Goal: Task Accomplishment & Management: Manage account settings

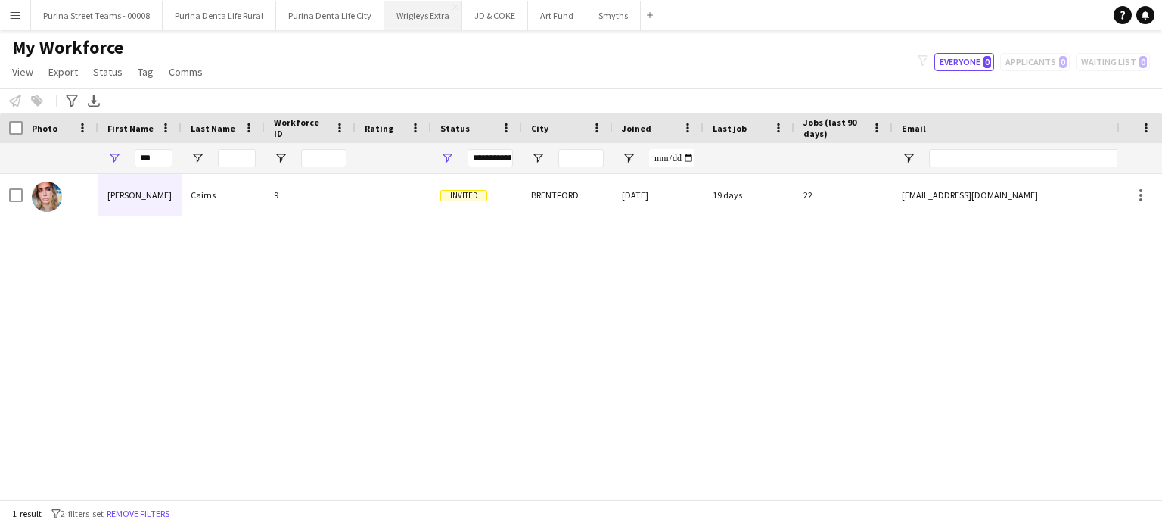
click at [390, 14] on button "Wrigleys Extra Close" at bounding box center [423, 15] width 78 height 29
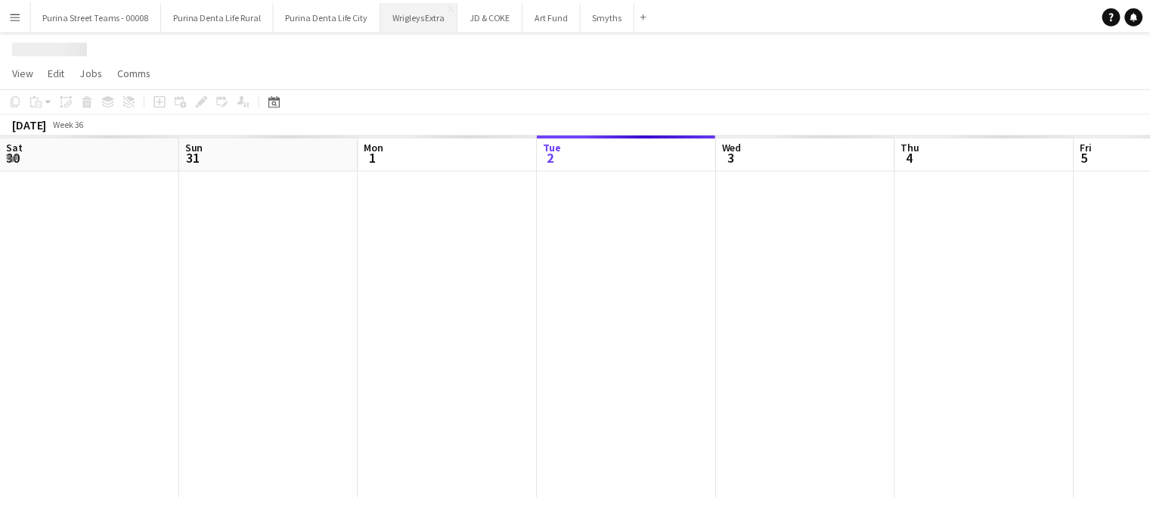
scroll to position [0, 362]
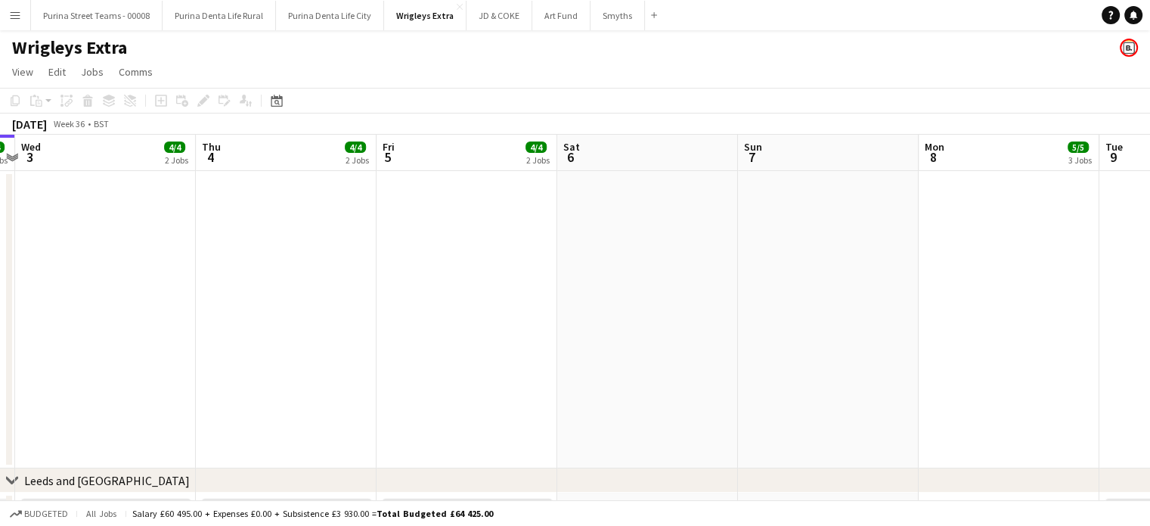
drag, startPoint x: 716, startPoint y: 272, endPoint x: 632, endPoint y: 282, distance: 85.3
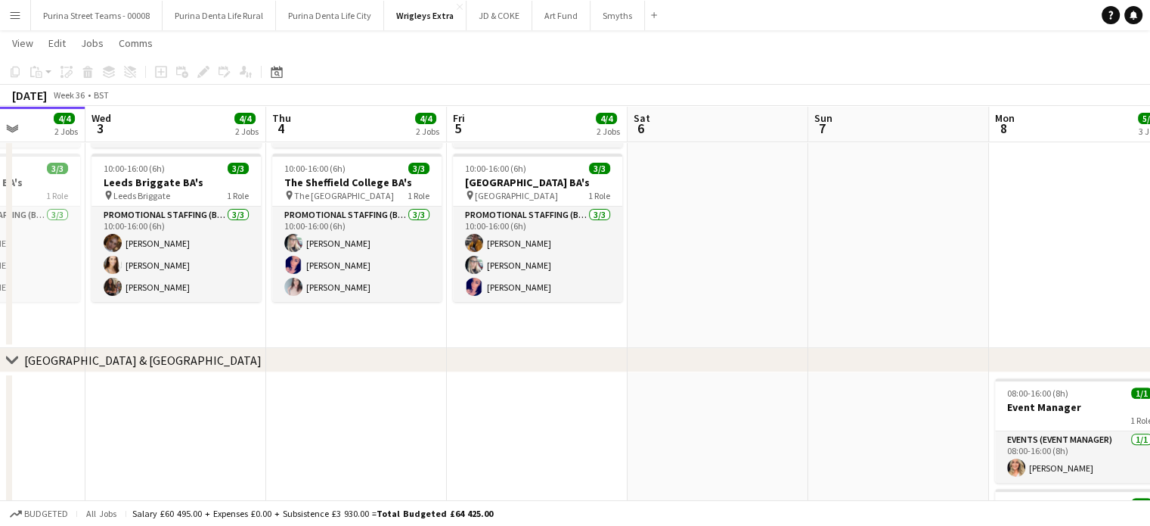
scroll to position [0, 464]
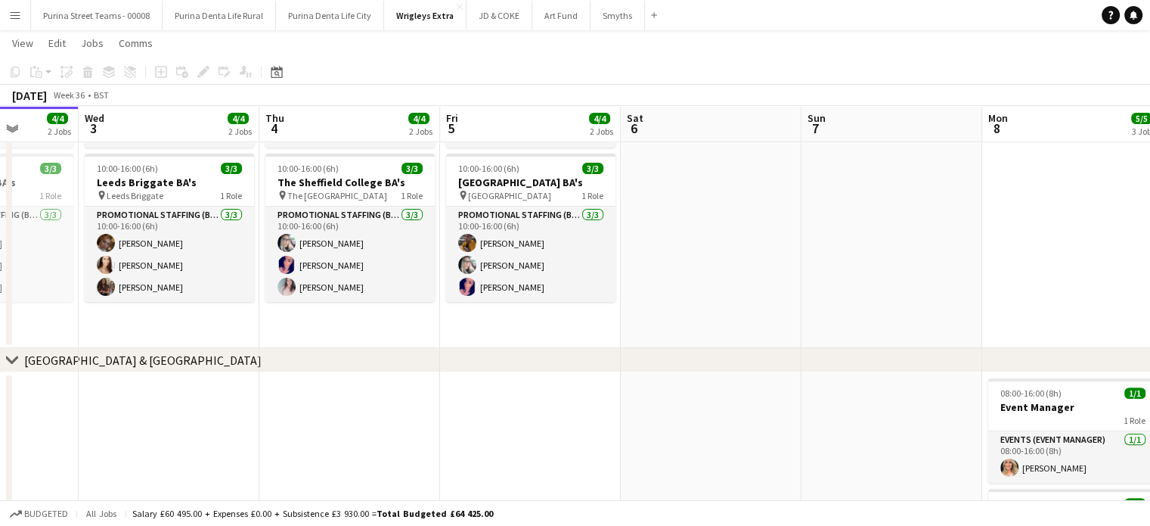
drag, startPoint x: 588, startPoint y: 328, endPoint x: 685, endPoint y: 325, distance: 97.6
click at [685, 325] on app-calendar-viewport "Sun 31 Mon 1 4/4 2 Jobs Tue 2 4/4 2 Jobs Wed 3 4/4 2 Jobs Thu 4 4/4 2 Jobs Fri …" at bounding box center [575, 269] width 1150 height 1329
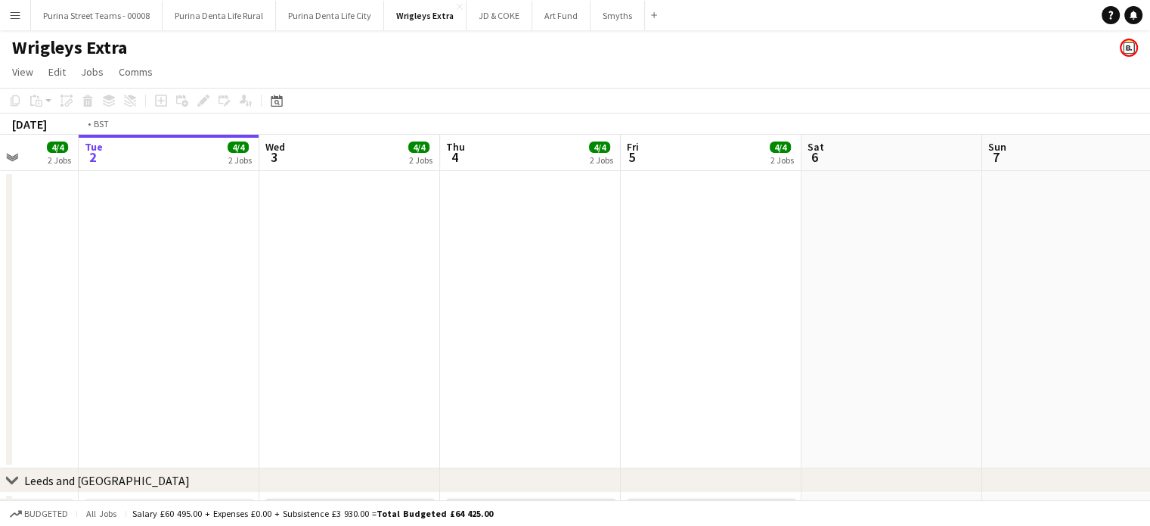
scroll to position [0, 349]
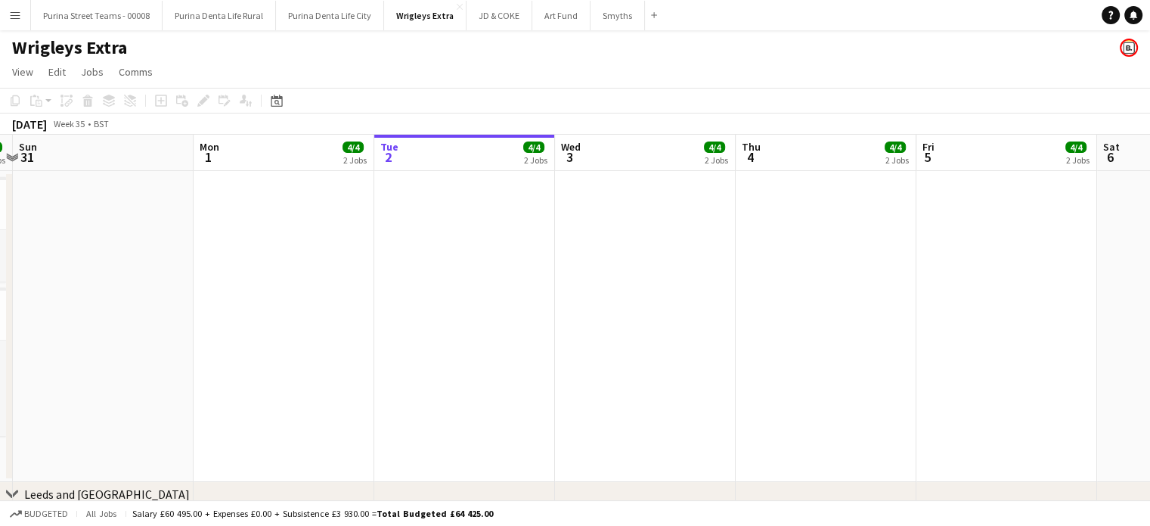
drag, startPoint x: 511, startPoint y: 343, endPoint x: 876, endPoint y: 337, distance: 364.6
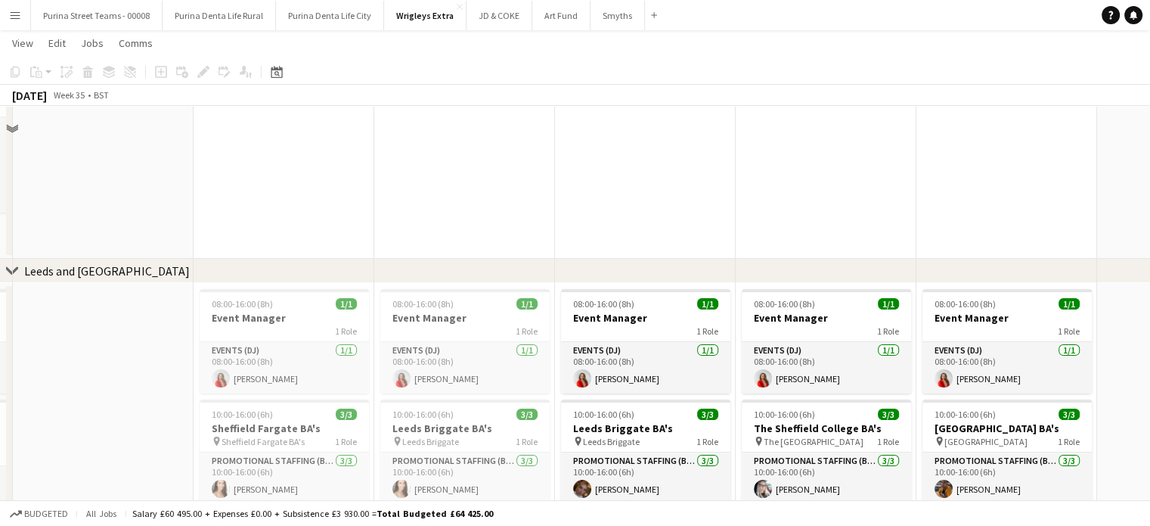
scroll to position [303, 0]
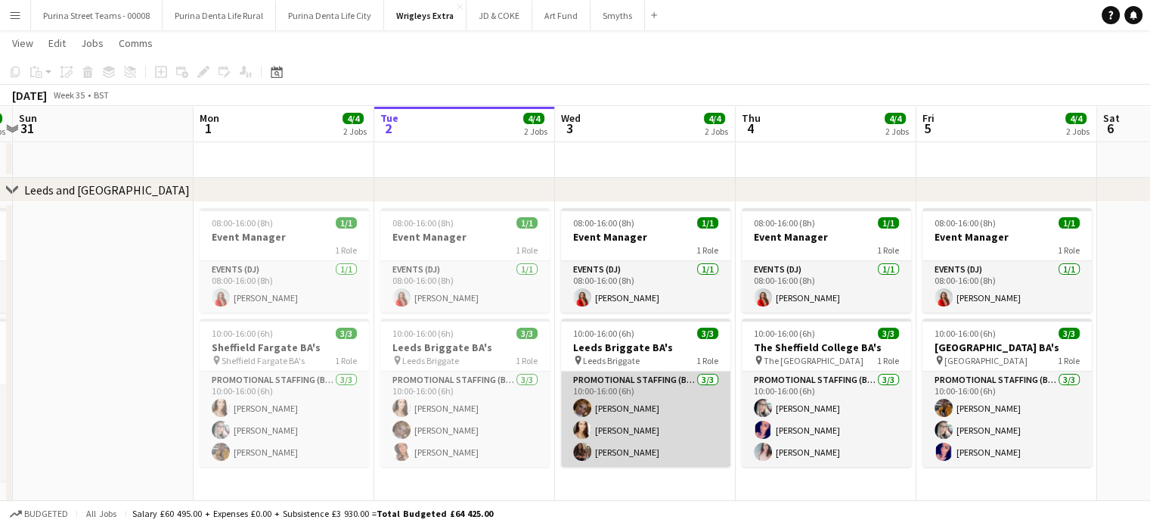
click at [618, 452] on app-card-role "Promotional Staffing (Brand Ambassadors) [DATE] 10:00-16:00 (6h) [PERSON_NAME] …" at bounding box center [645, 418] width 169 height 95
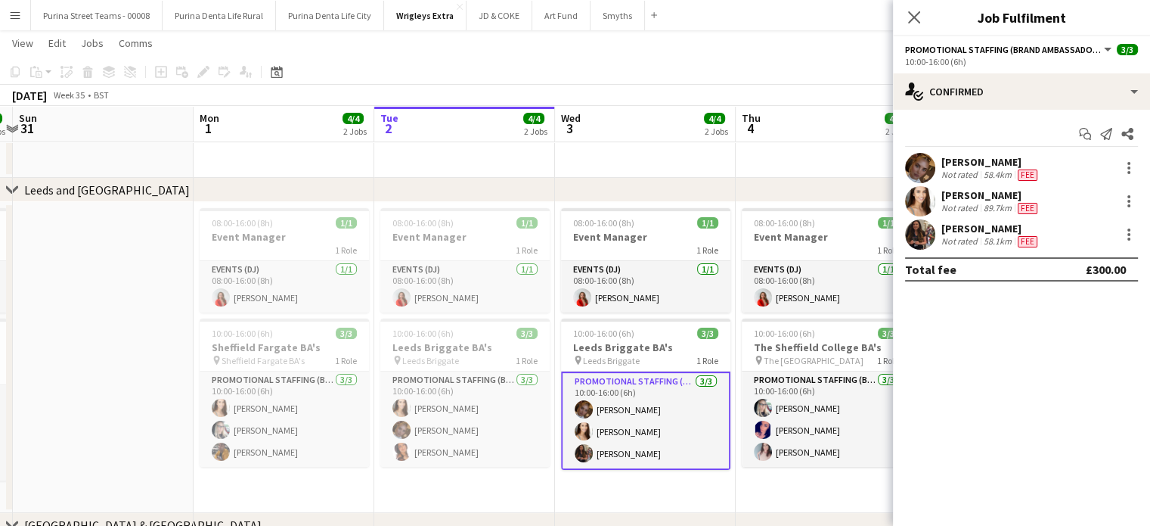
click at [987, 230] on div "[PERSON_NAME]" at bounding box center [991, 229] width 99 height 14
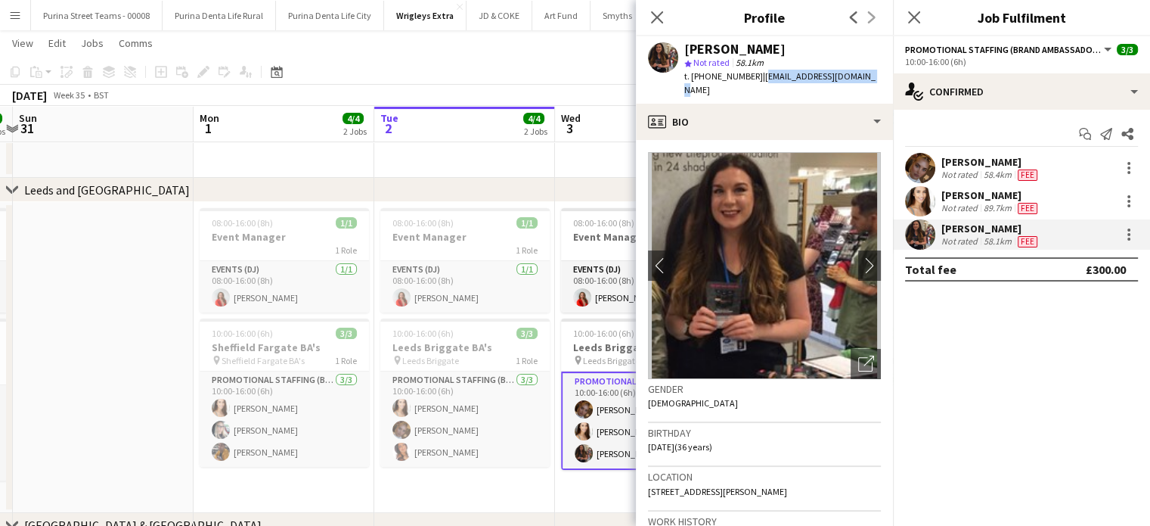
drag, startPoint x: 858, startPoint y: 75, endPoint x: 756, endPoint y: 78, distance: 101.4
click at [756, 78] on div "[PERSON_NAME] star Not rated 58.1km t. [PHONE_NUMBER] | [EMAIL_ADDRESS][DOMAIN_…" at bounding box center [764, 69] width 257 height 67
copy span "[EMAIL_ADDRESS][DOMAIN_NAME]"
click at [650, 20] on icon "Close pop-in" at bounding box center [657, 17] width 14 height 14
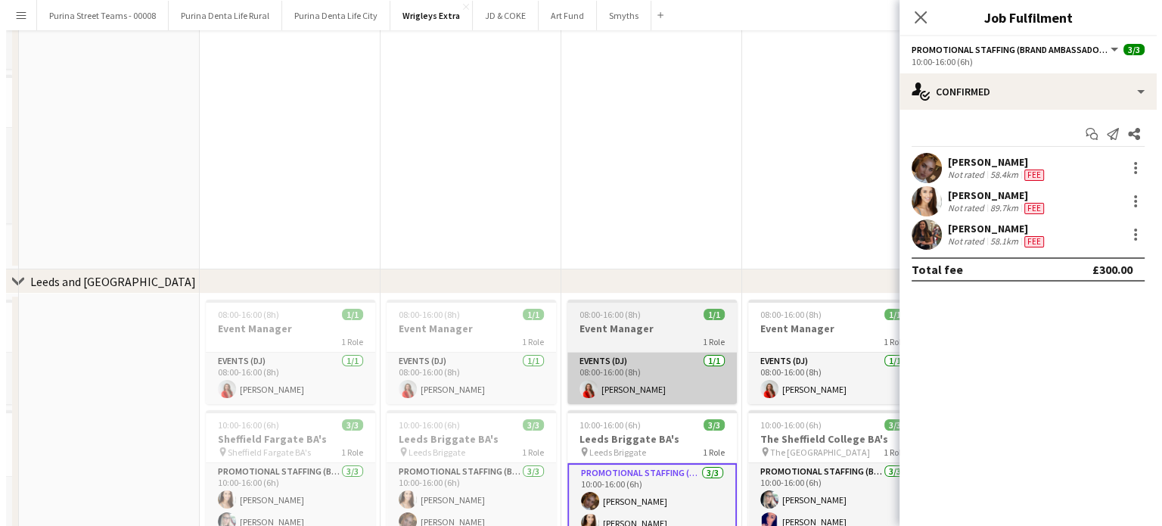
scroll to position [0, 0]
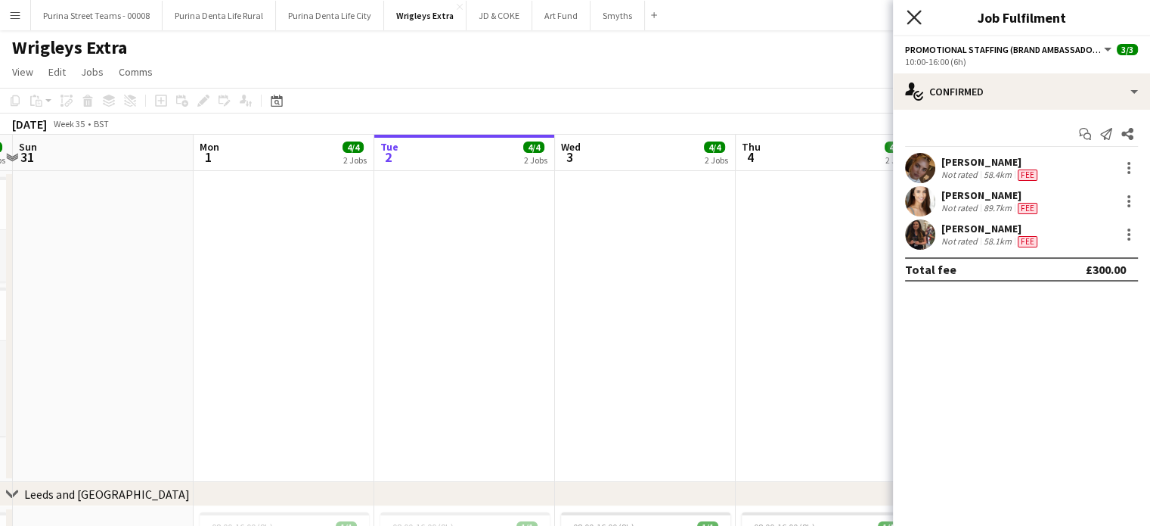
click at [907, 24] on app-icon "Close pop-in" at bounding box center [915, 18] width 22 height 22
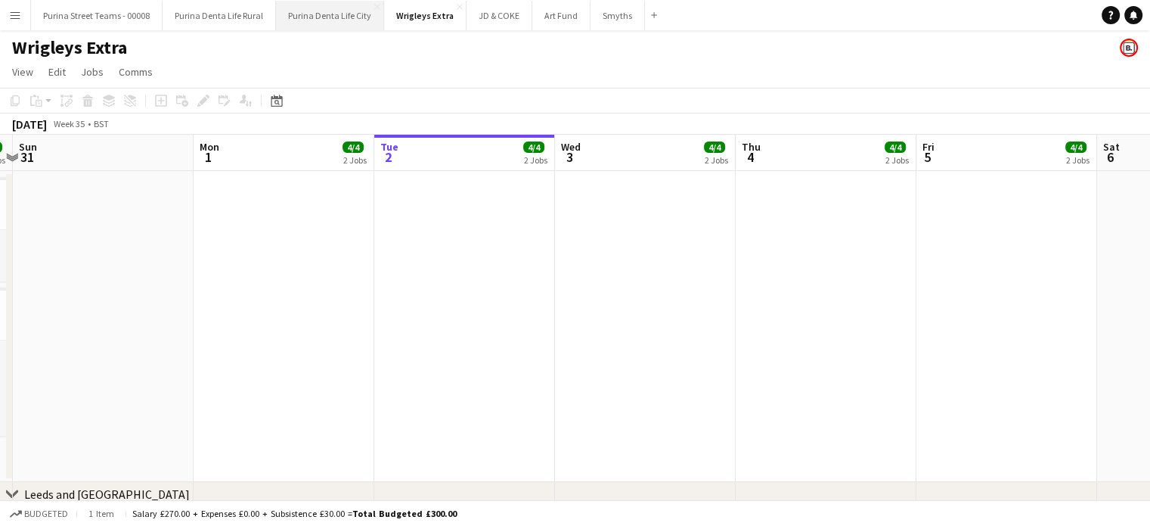
click at [312, 13] on button "Purina Denta Life City Close" at bounding box center [330, 15] width 108 height 29
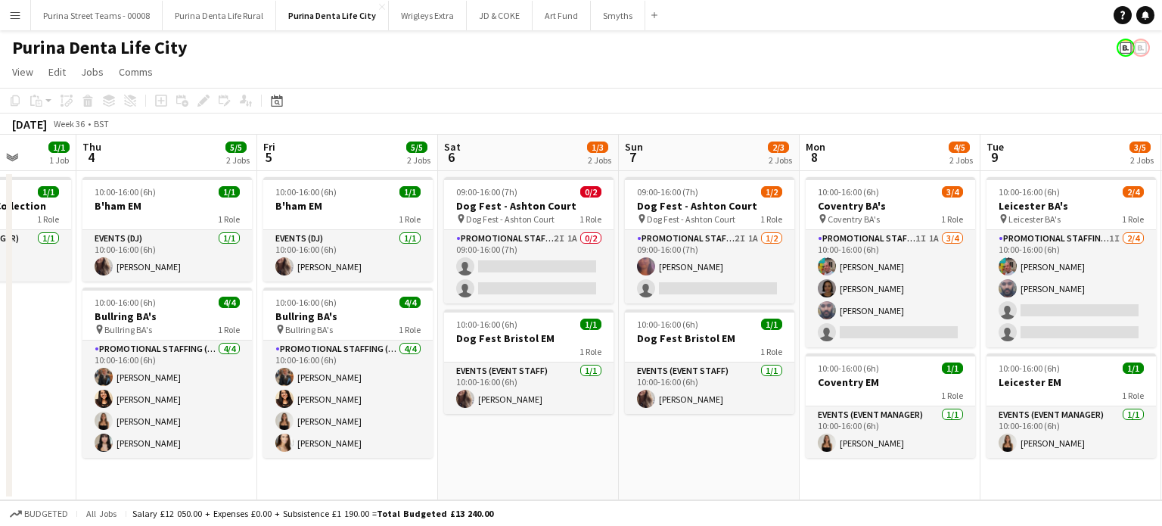
scroll to position [0, 467]
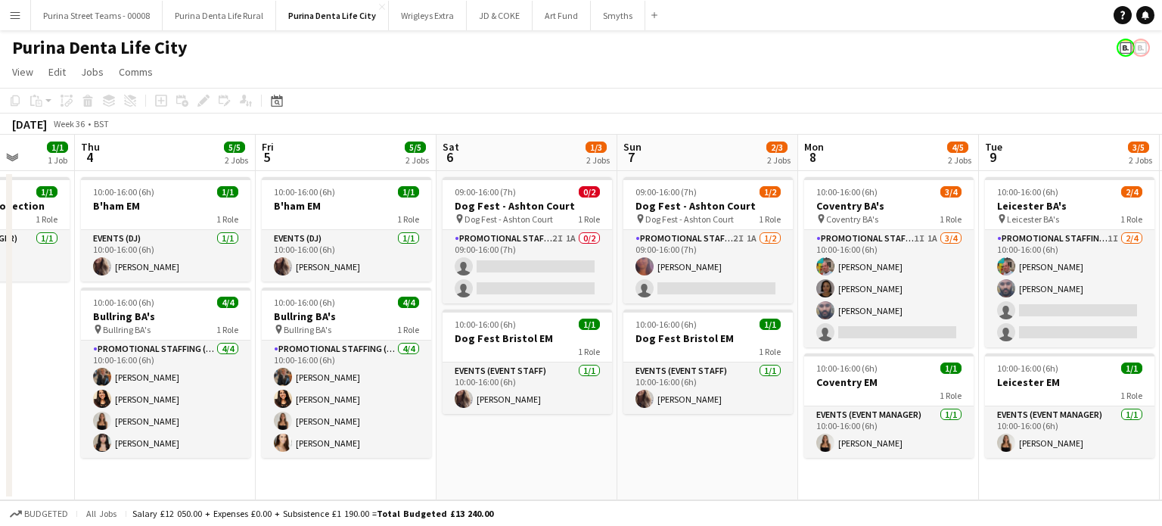
drag, startPoint x: 1041, startPoint y: 390, endPoint x: 573, endPoint y: 335, distance: 470.7
click at [573, 335] on app-calendar-viewport "Mon 1 Tue 2 Wed 3 1/1 1 Job Thu 4 5/5 2 Jobs Fri 5 5/5 2 Jobs Sat 6 1/3 2 Jobs …" at bounding box center [581, 317] width 1162 height 365
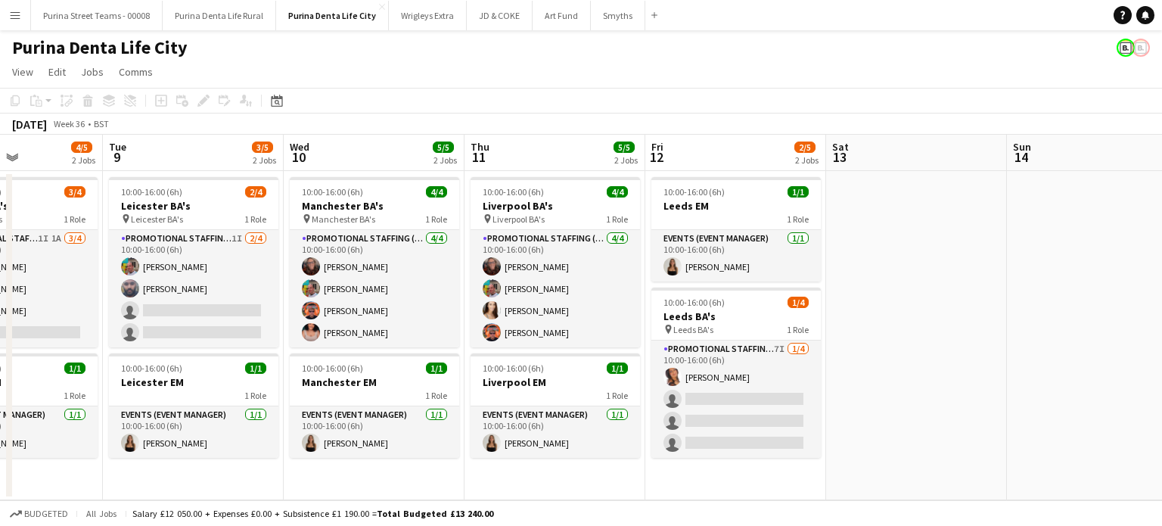
scroll to position [0, 421]
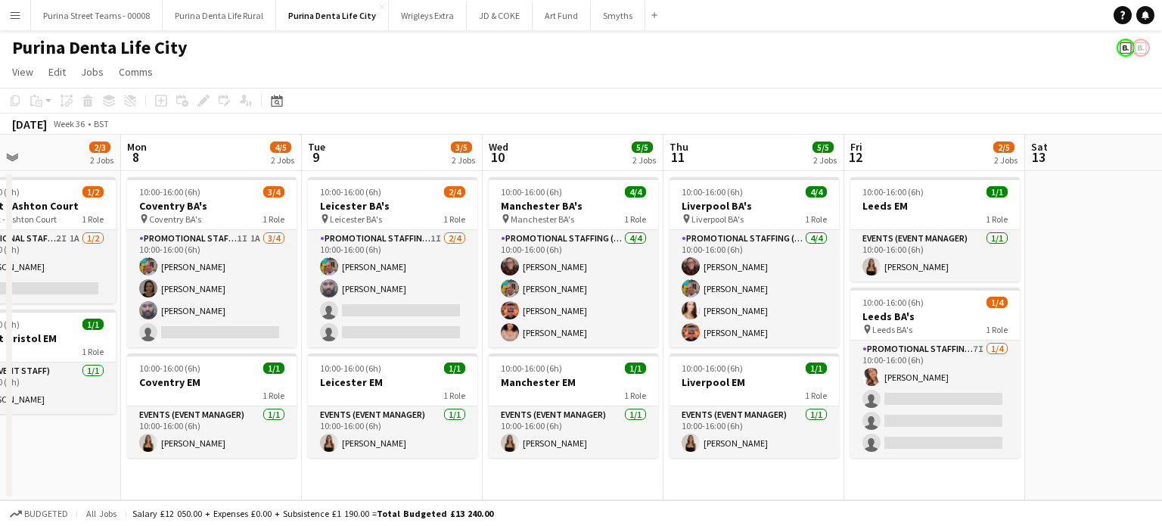
drag, startPoint x: 966, startPoint y: 399, endPoint x: 306, endPoint y: 344, distance: 661.8
click at [306, 344] on app-calendar-viewport "Fri 5 5/5 2 Jobs Sat 6 1/3 2 Jobs Sun 7 2/3 2 Jobs Mon 8 4/5 2 Jobs Tue 9 3/5 2…" at bounding box center [581, 317] width 1162 height 365
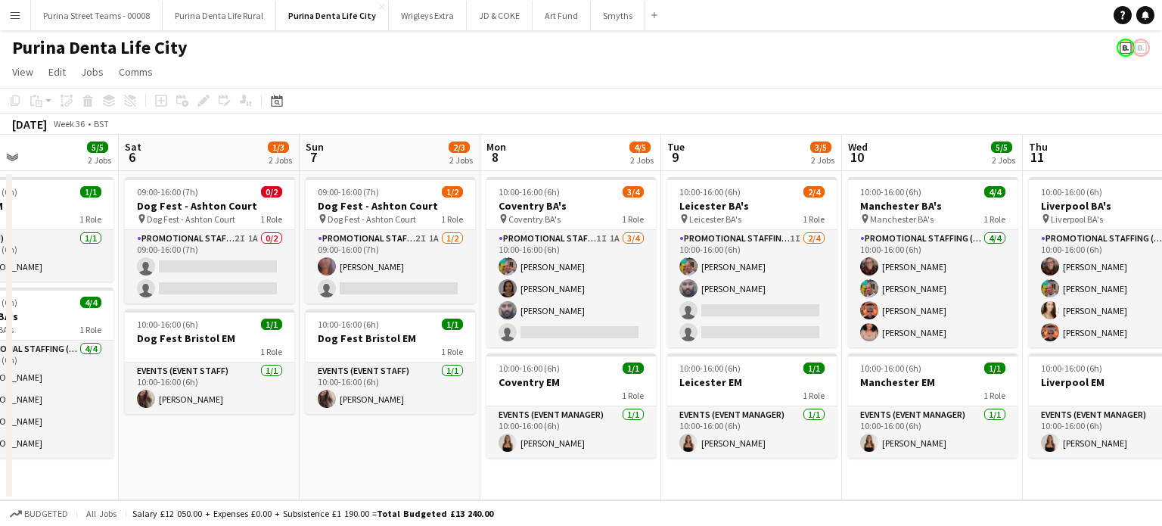
scroll to position [0, 352]
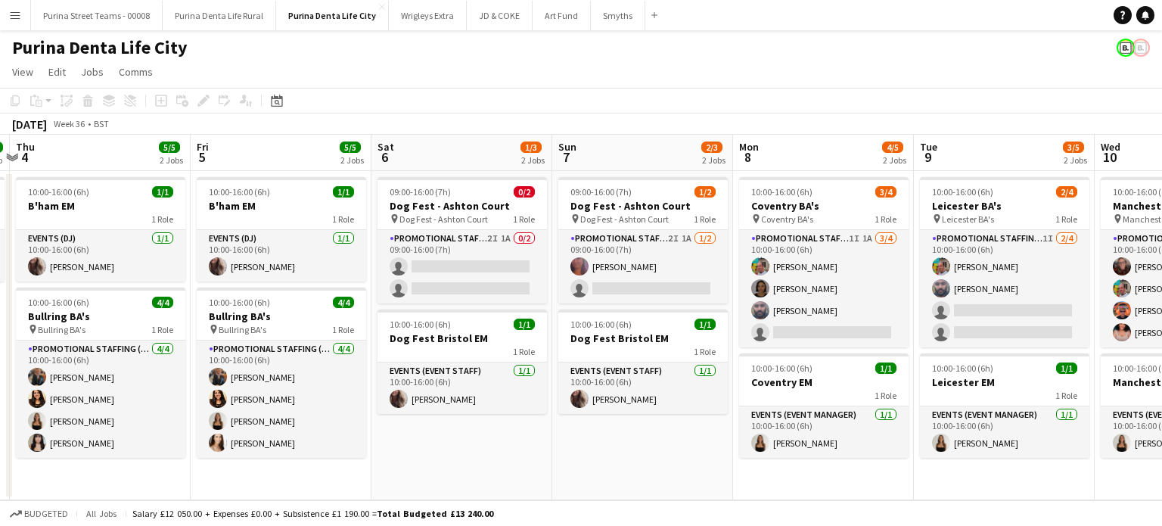
drag, startPoint x: 142, startPoint y: 477, endPoint x: 754, endPoint y: 467, distance: 612.0
click at [754, 467] on app-calendar-viewport "Tue 2 Wed 3 1/1 1 Job Thu 4 5/5 2 Jobs Fri 5 5/5 2 Jobs Sat 6 1/3 2 Jobs Sun 7 …" at bounding box center [581, 317] width 1162 height 365
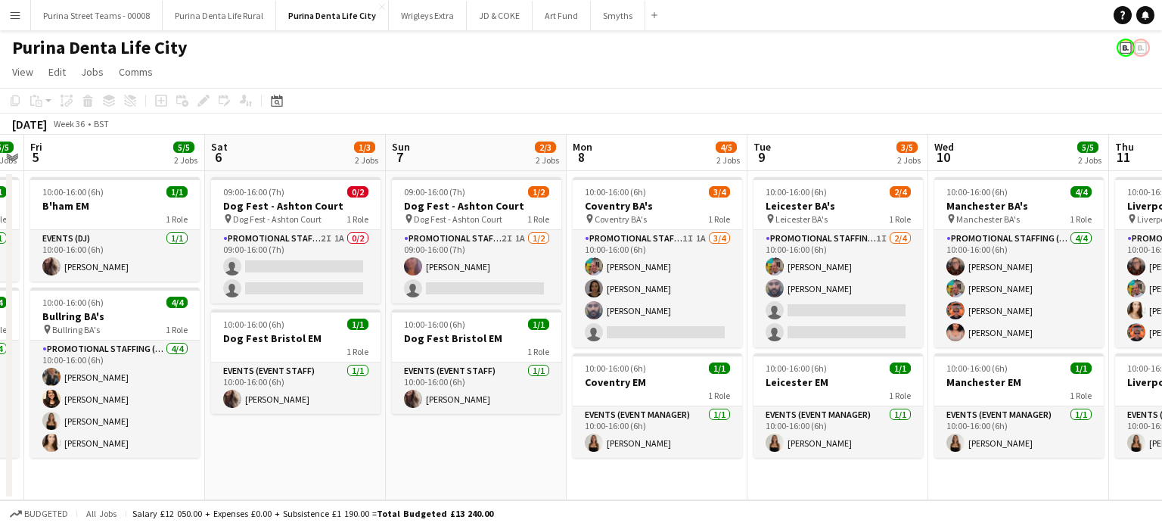
scroll to position [0, 542]
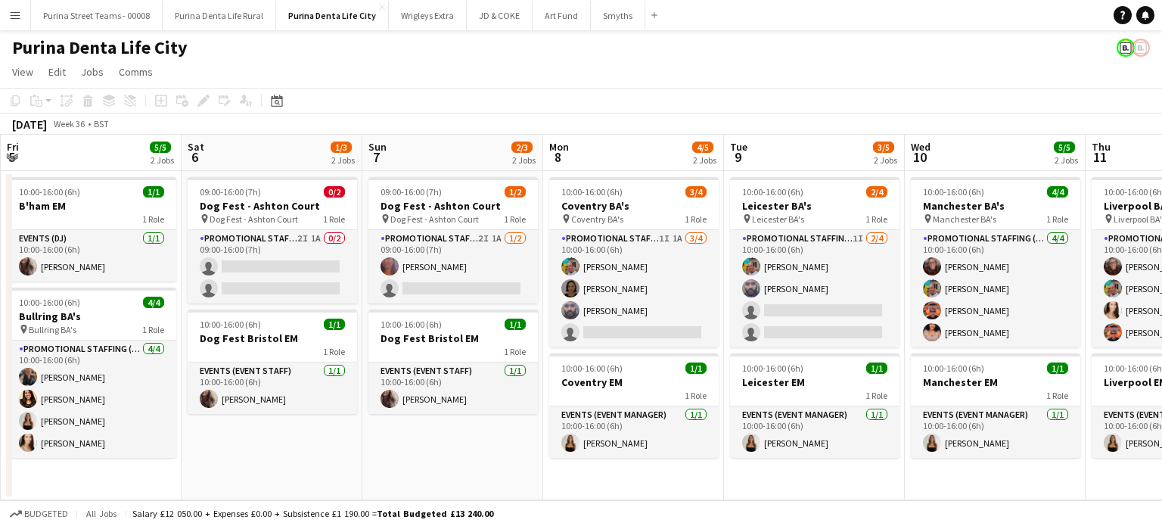
drag, startPoint x: 623, startPoint y: 469, endPoint x: 433, endPoint y: 471, distance: 189.9
click at [433, 471] on app-calendar-viewport "Tue 2 Wed 3 1/1 1 Job Thu 4 5/5 2 Jobs Fri 5 5/5 2 Jobs Sat 6 1/3 2 Jobs Sun 7 …" at bounding box center [581, 317] width 1162 height 365
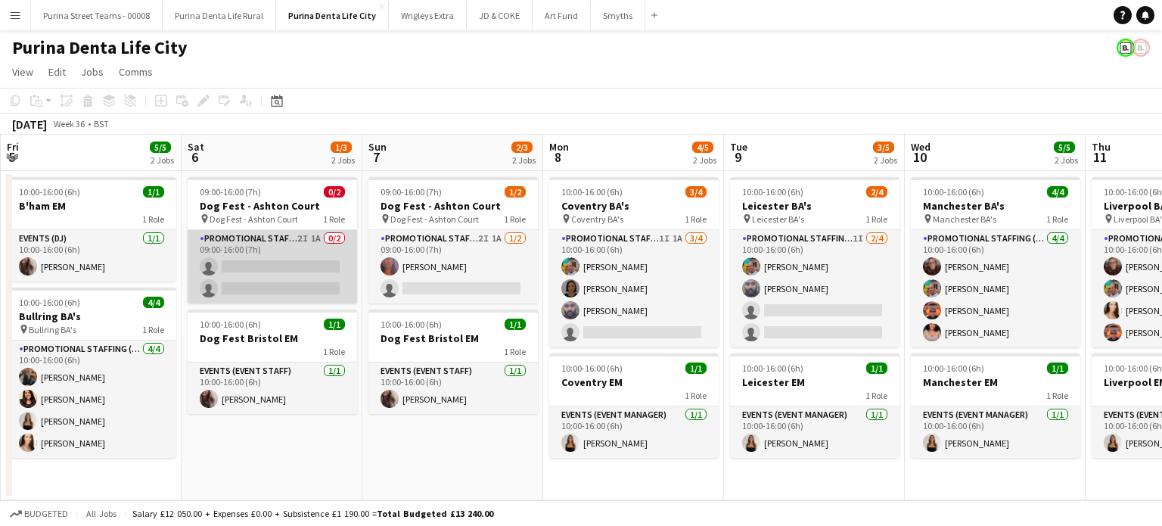
click at [305, 237] on app-card-role "Promotional Staffing (Brand Ambassadors) 2I 1A 0/2 09:00-16:00 (7h) single-neut…" at bounding box center [272, 266] width 169 height 73
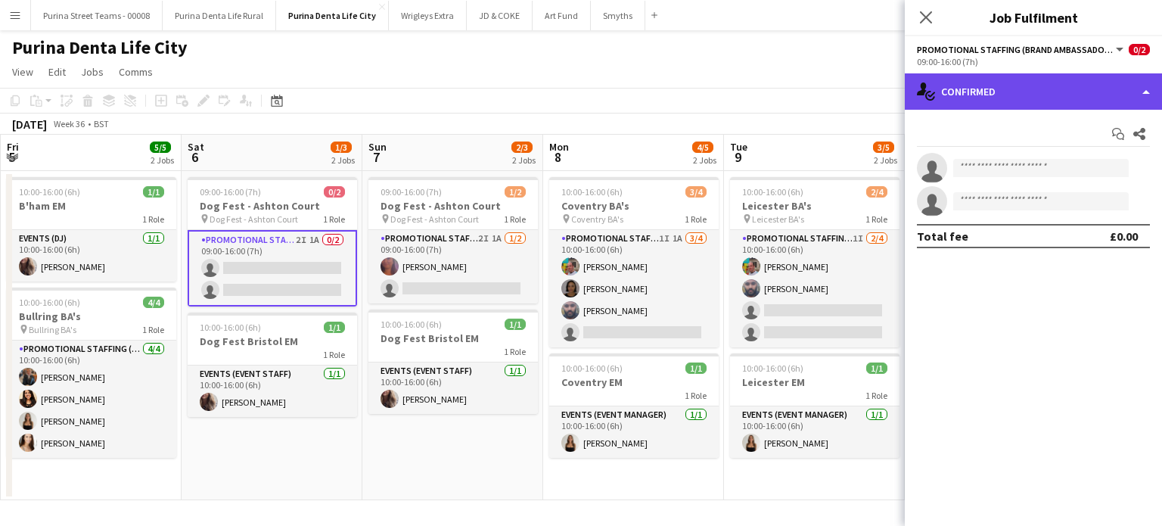
click at [1129, 82] on div "single-neutral-actions-check-2 Confirmed" at bounding box center [1033, 91] width 257 height 36
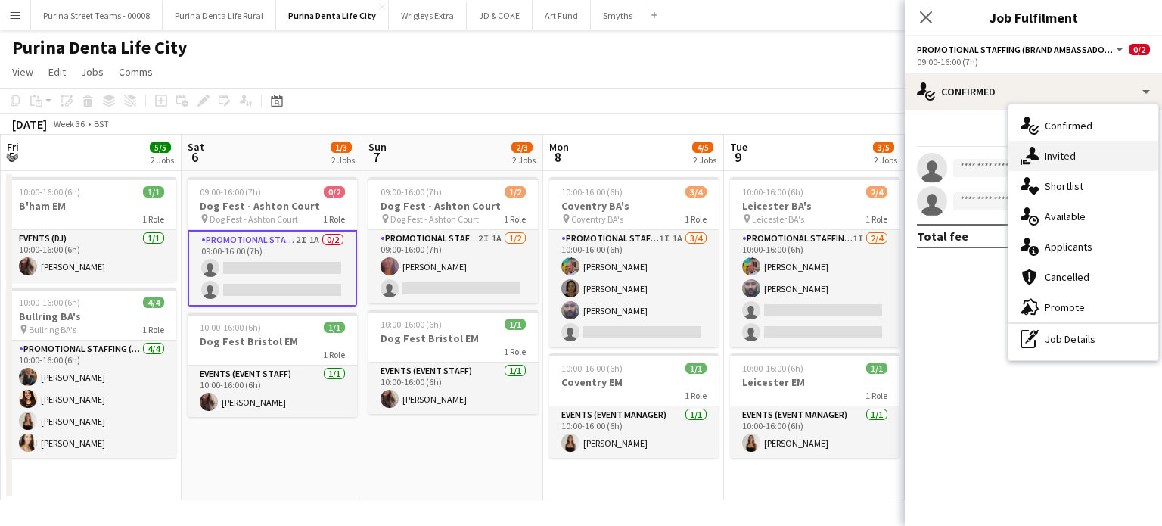
click at [1077, 154] on div "single-neutral-actions-share-1 Invited" at bounding box center [1083, 156] width 150 height 30
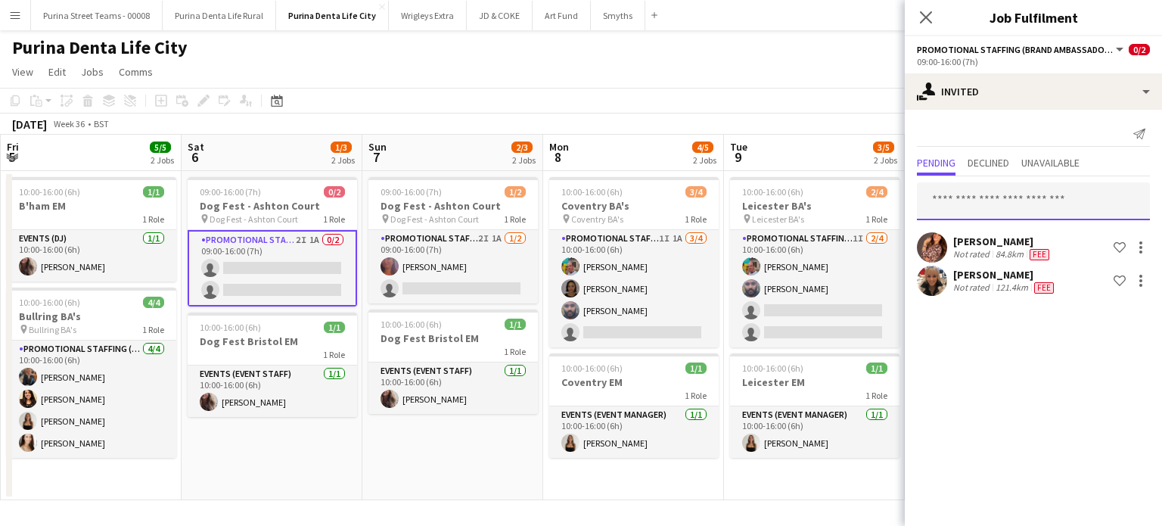
click at [1023, 202] on input "text" at bounding box center [1033, 201] width 233 height 38
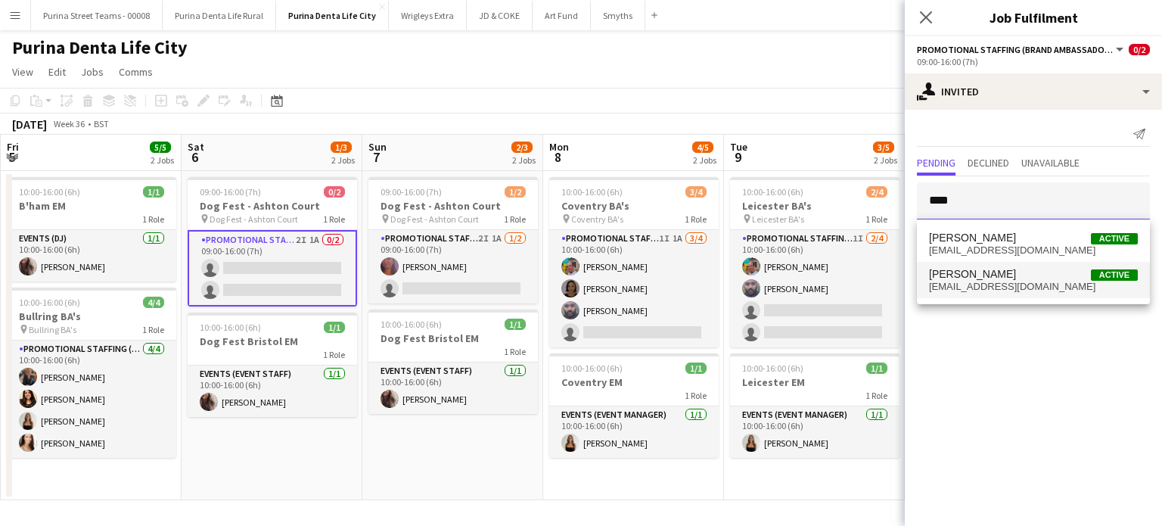
type input "****"
click at [1020, 282] on span "[EMAIL_ADDRESS][DOMAIN_NAME]" at bounding box center [1033, 287] width 209 height 12
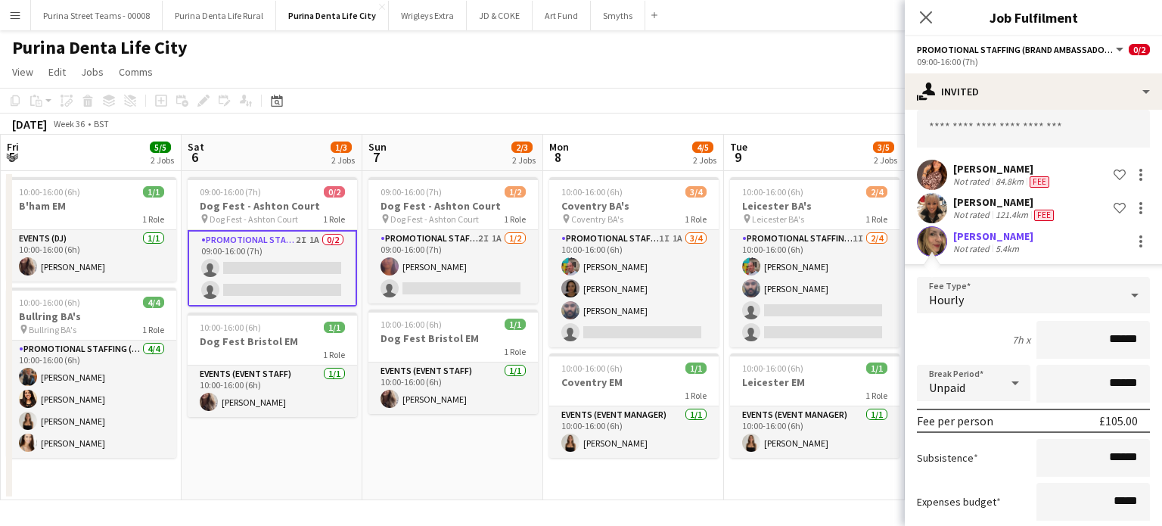
scroll to position [151, 0]
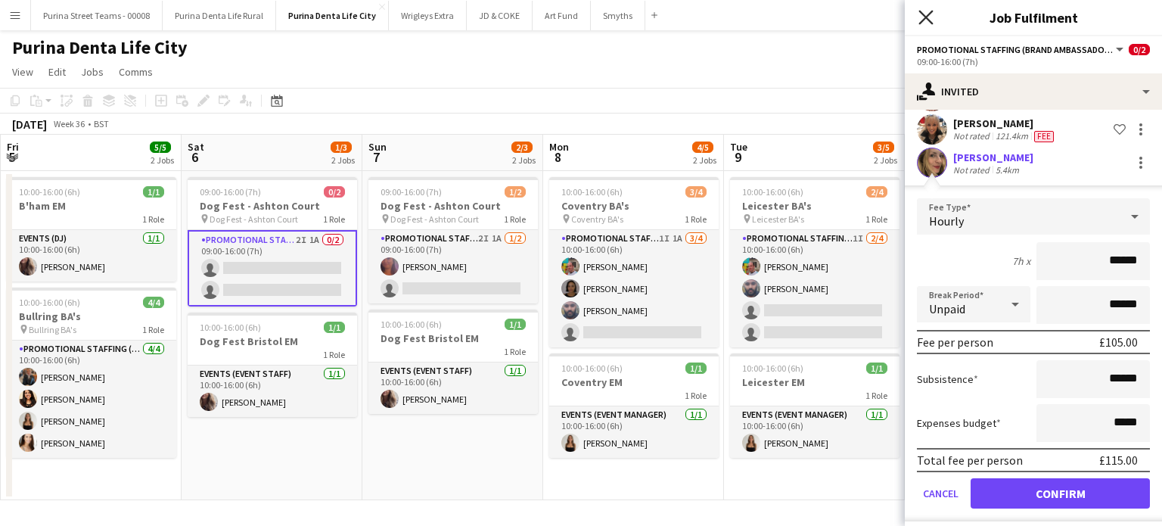
click at [923, 17] on icon "Close pop-in" at bounding box center [925, 17] width 14 height 14
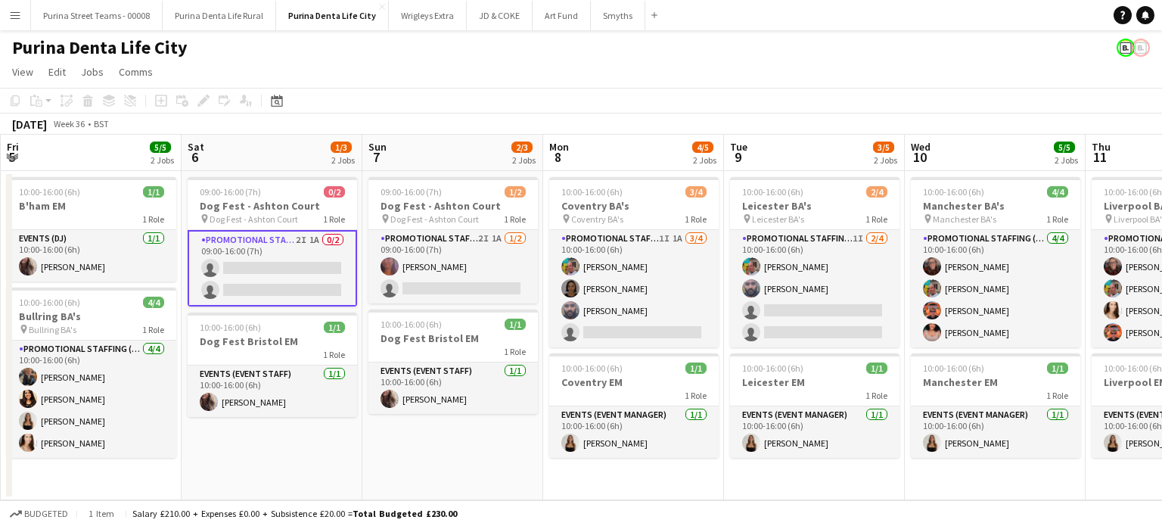
click at [17, 14] on app-icon "Menu" at bounding box center [15, 15] width 12 height 12
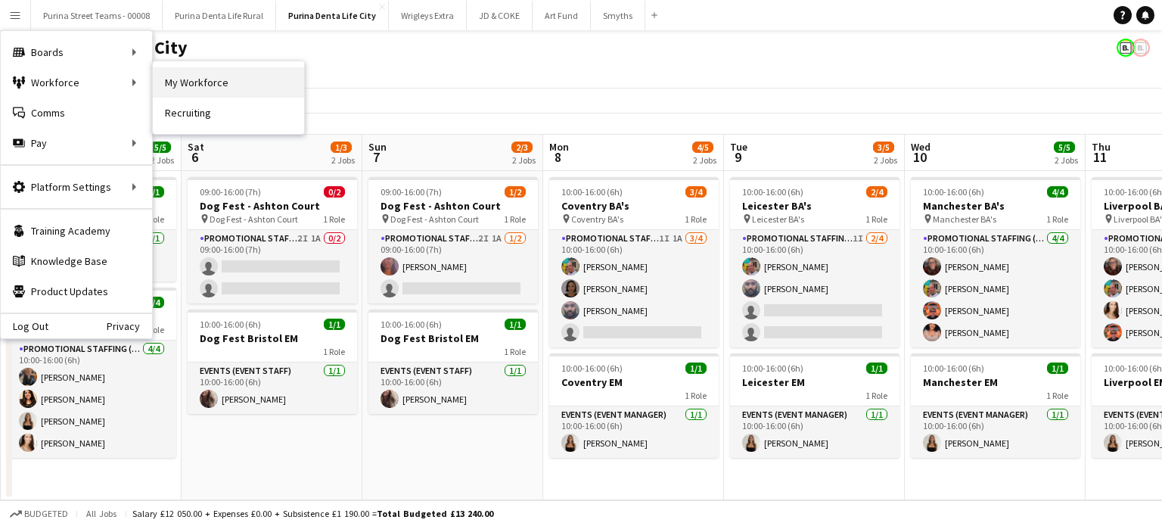
click at [193, 74] on link "My Workforce" at bounding box center [228, 82] width 151 height 30
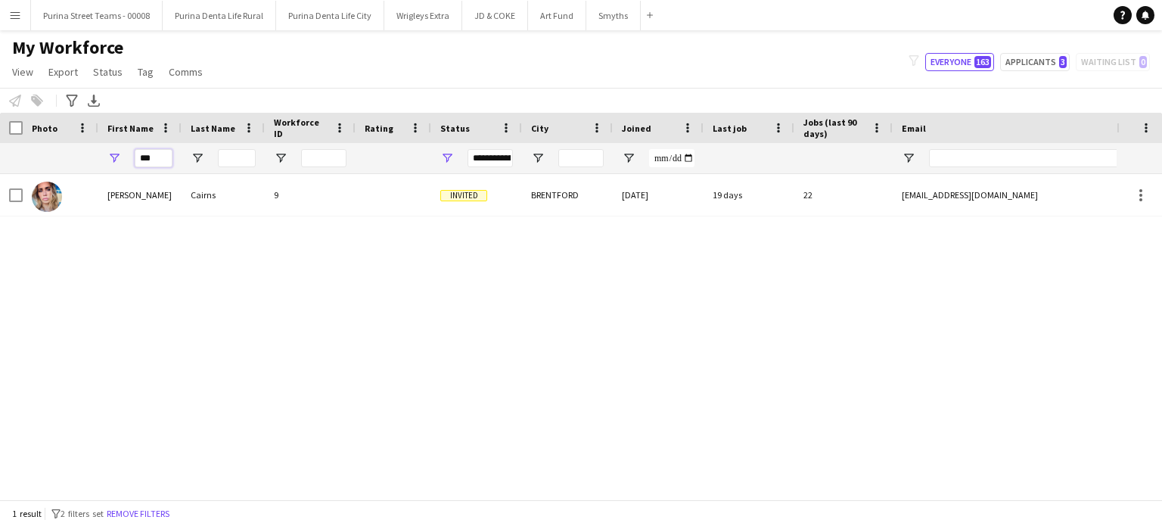
drag, startPoint x: 166, startPoint y: 157, endPoint x: 99, endPoint y: 157, distance: 67.3
click at [99, 157] on div "***" at bounding box center [139, 158] width 83 height 30
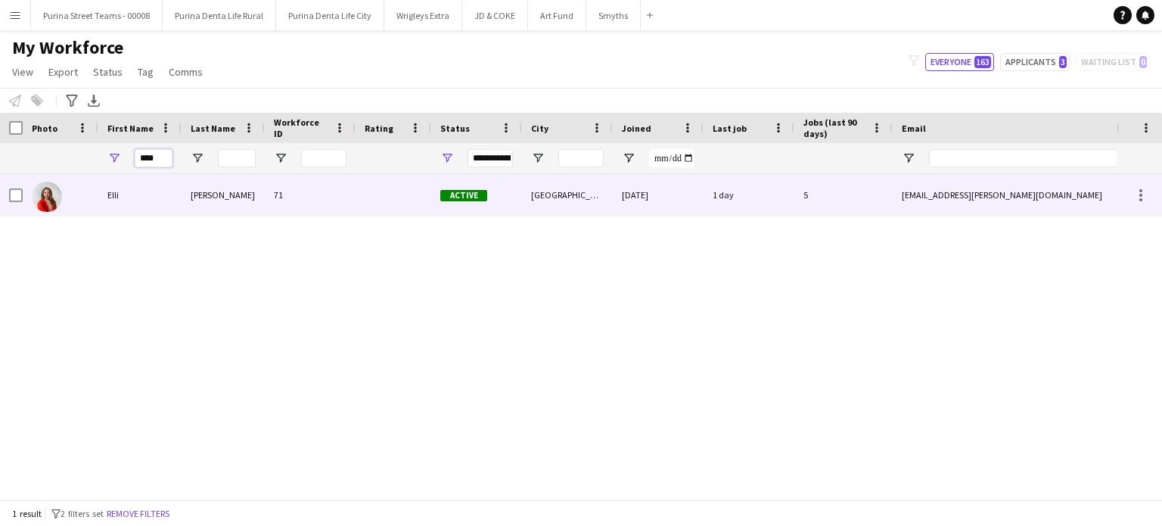
type input "****"
click at [114, 195] on div "Elli" at bounding box center [139, 195] width 83 height 42
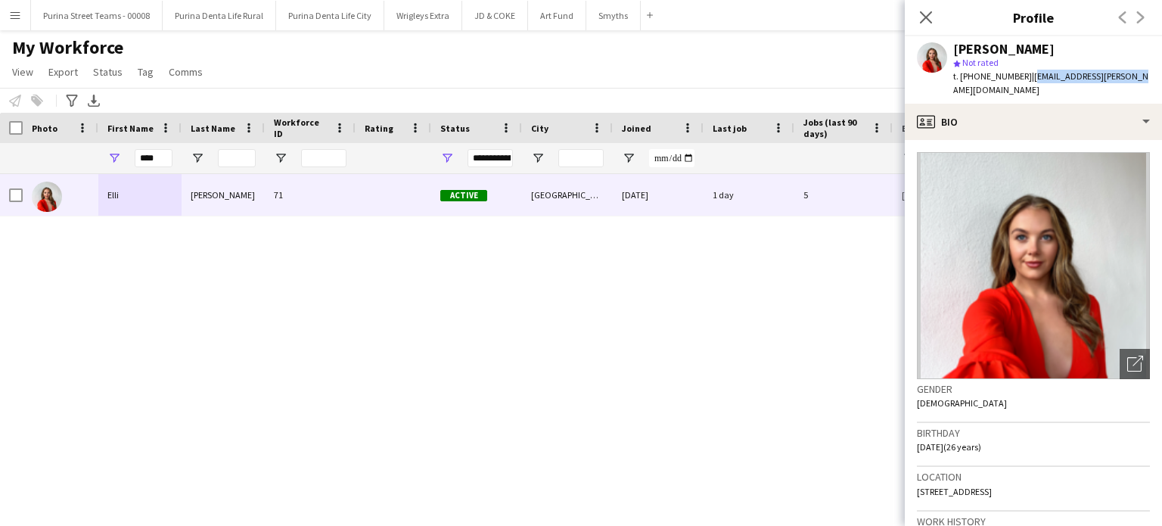
drag, startPoint x: 1024, startPoint y: 75, endPoint x: 1128, endPoint y: 76, distance: 103.6
click at [1128, 76] on app-profile-header "[PERSON_NAME] star Not rated t. [PHONE_NUMBER] | [EMAIL_ADDRESS][PERSON_NAME][D…" at bounding box center [1033, 69] width 257 height 67
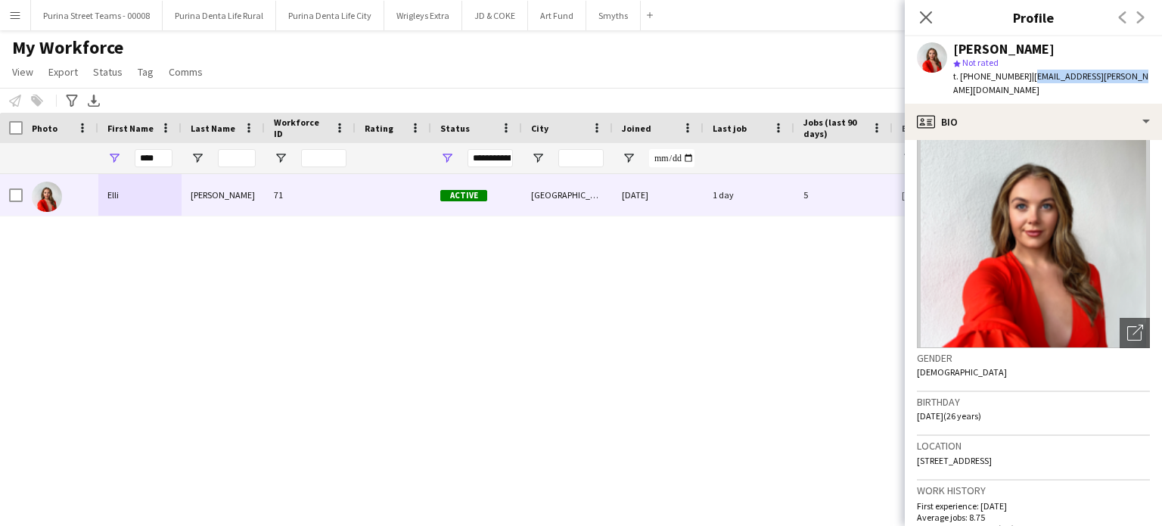
scroll to position [76, 0]
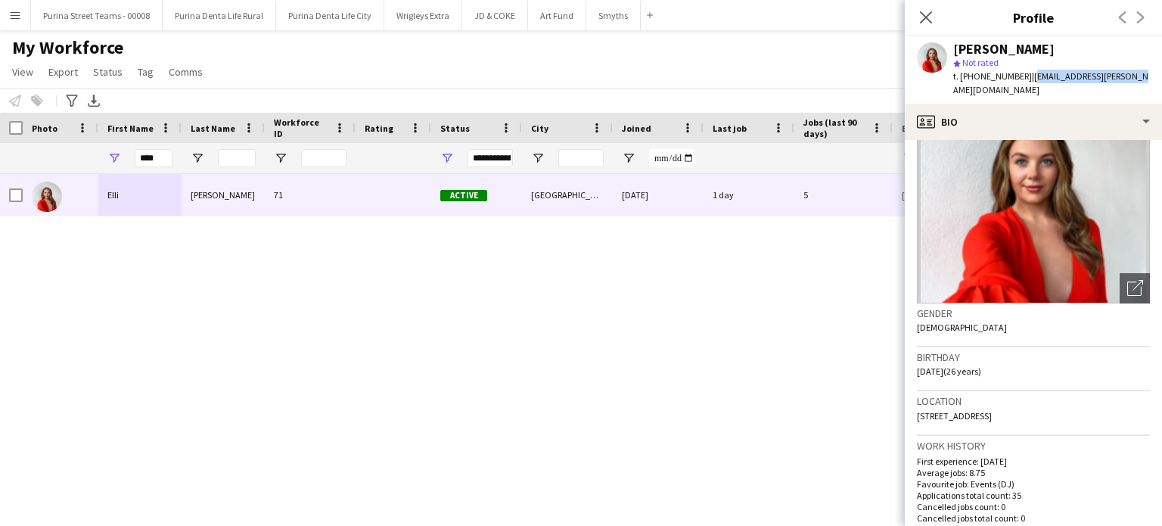
drag, startPoint x: 1041, startPoint y: 404, endPoint x: 915, endPoint y: 402, distance: 125.6
click at [915, 402] on app-crew-profile-bio "Open photos pop-in Gender [DEMOGRAPHIC_DATA] Birthday [DEMOGRAPHIC_DATA] (26 ye…" at bounding box center [1033, 333] width 257 height 386
copy span "[STREET_ADDRESS]"
click at [921, 12] on icon at bounding box center [925, 17] width 14 height 14
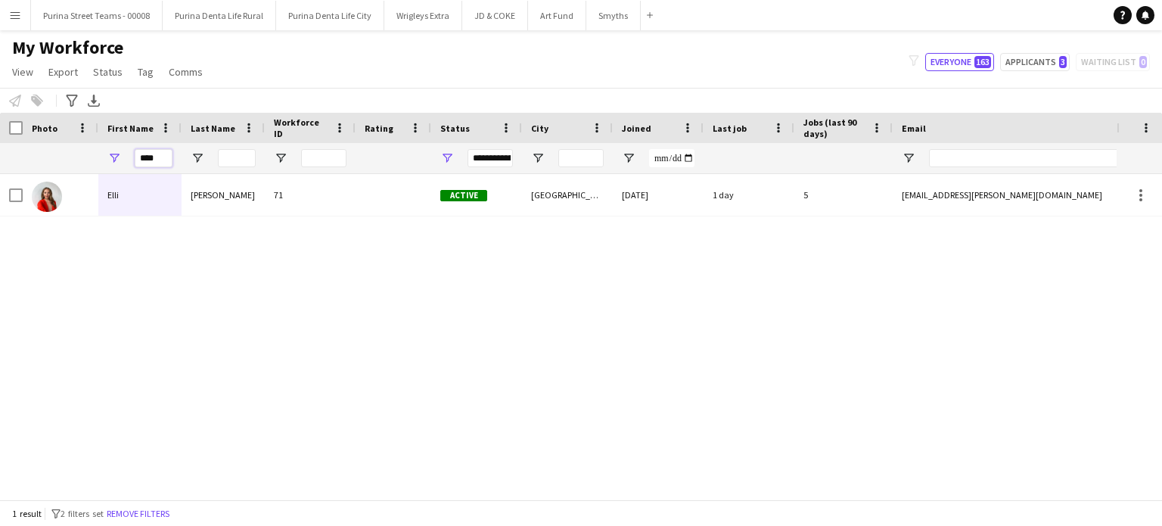
click at [151, 153] on input "****" at bounding box center [154, 158] width 38 height 18
